Goal: Check status

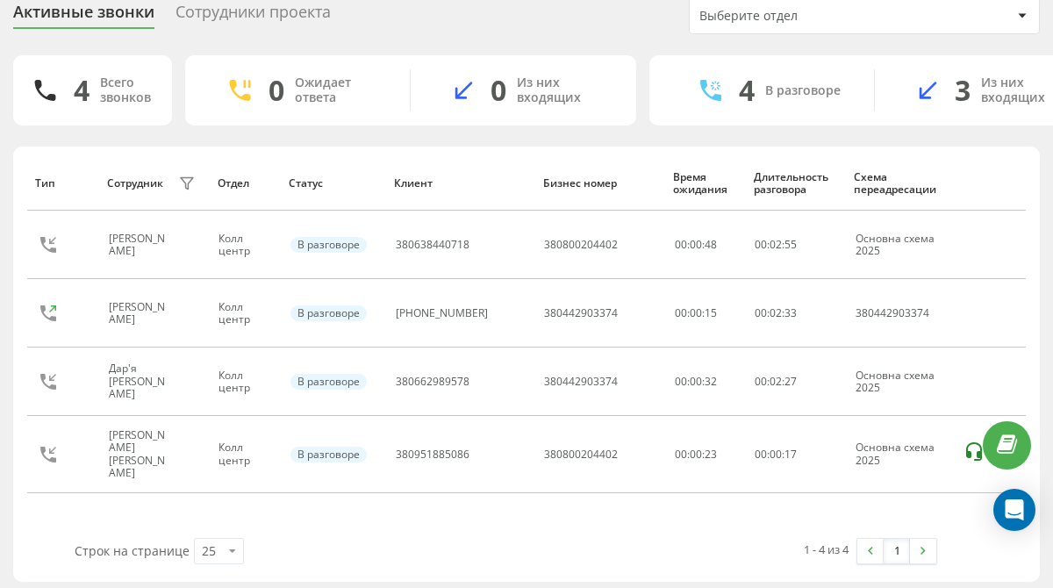
scroll to position [75, 0]
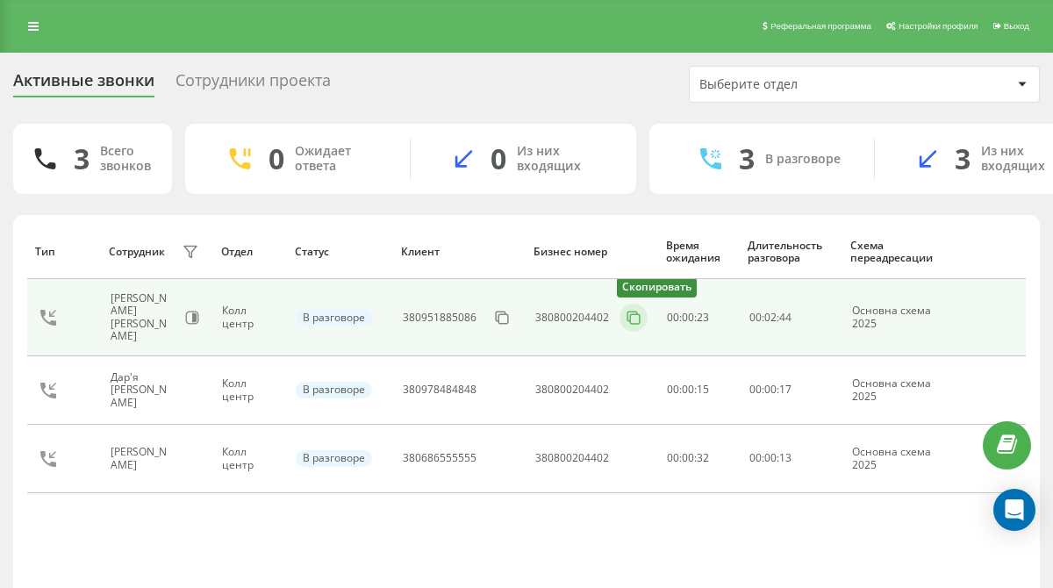
click at [636, 318] on icon at bounding box center [634, 318] width 18 height 18
